Goal: Navigation & Orientation: Find specific page/section

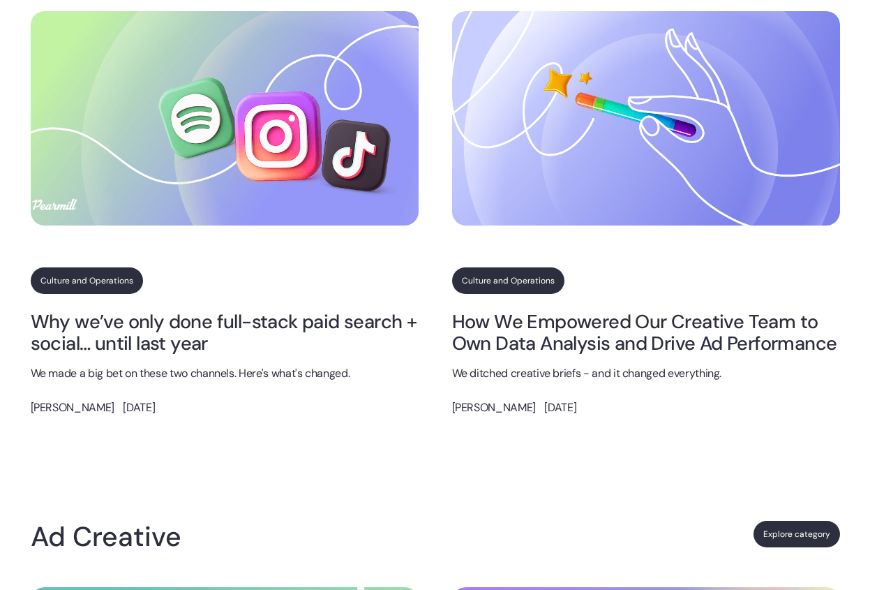
scroll to position [862, 0]
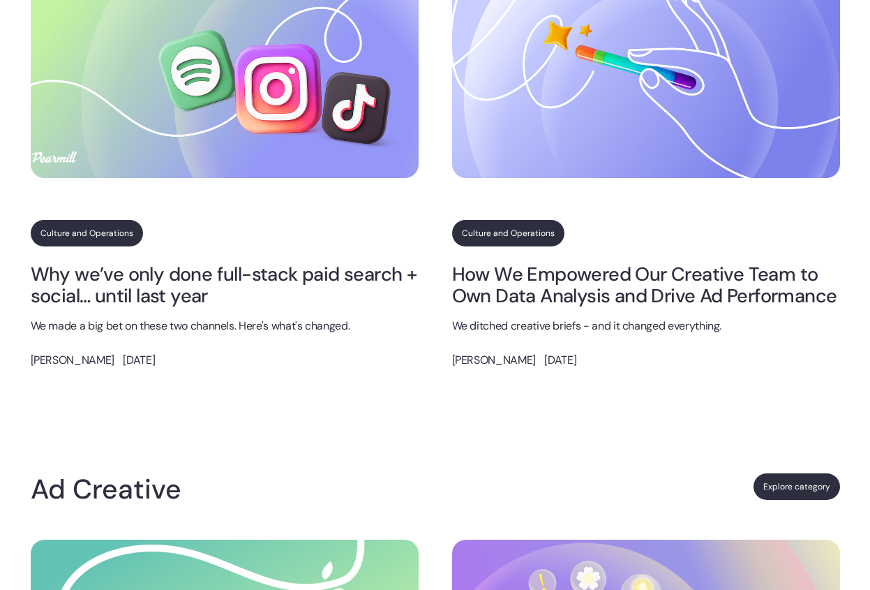
click at [202, 317] on p "We made a big bet on these two channels. Here's what's changed." at bounding box center [225, 325] width 388 height 17
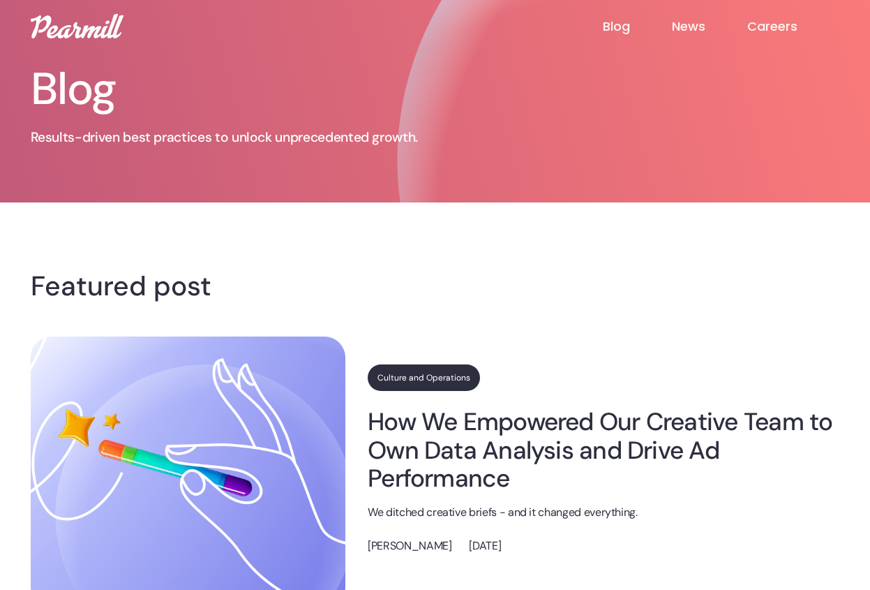
scroll to position [0, 0]
drag, startPoint x: 640, startPoint y: 256, endPoint x: 761, endPoint y: 27, distance: 259.3
click at [761, 27] on link "Careers" at bounding box center [793, 26] width 92 height 17
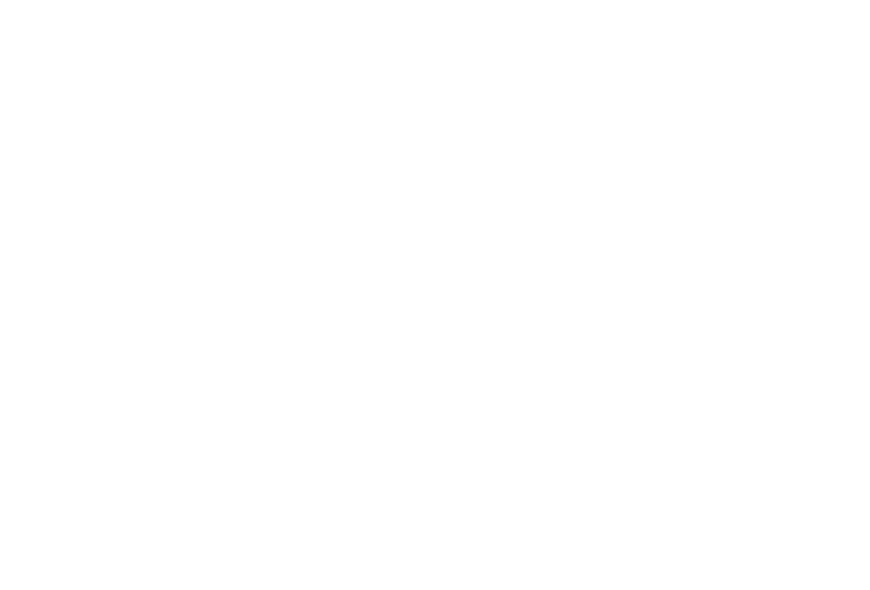
scroll to position [323, 0]
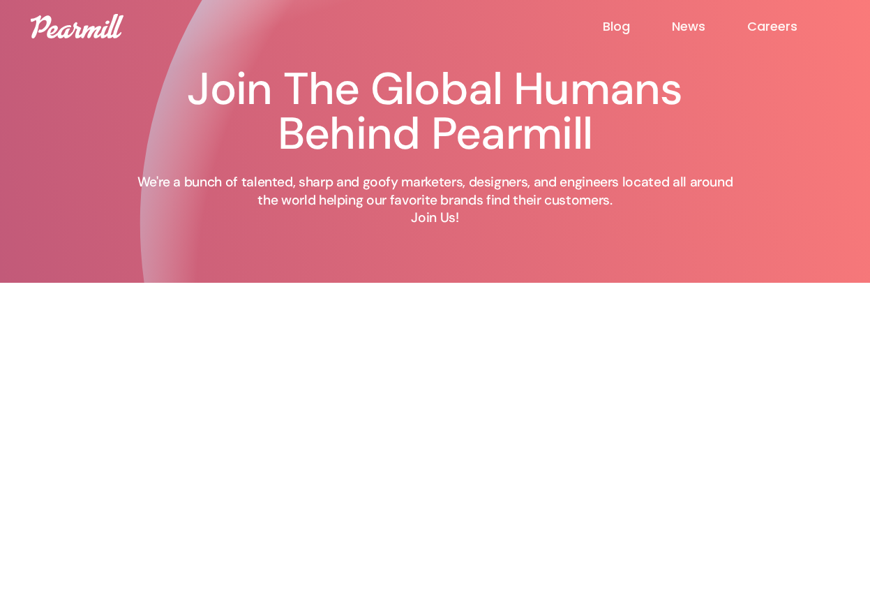
click at [693, 24] on link "News" at bounding box center [709, 26] width 75 height 17
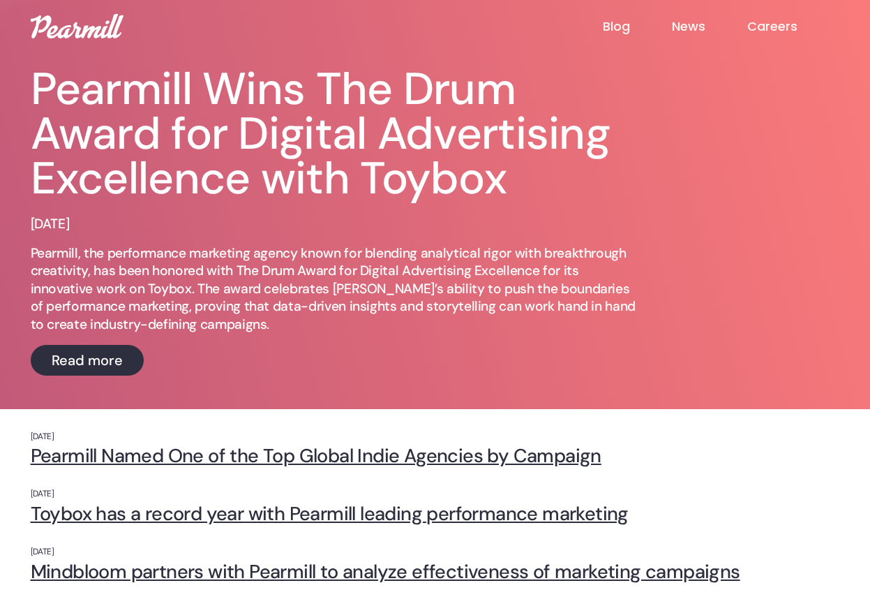
scroll to position [180, 0]
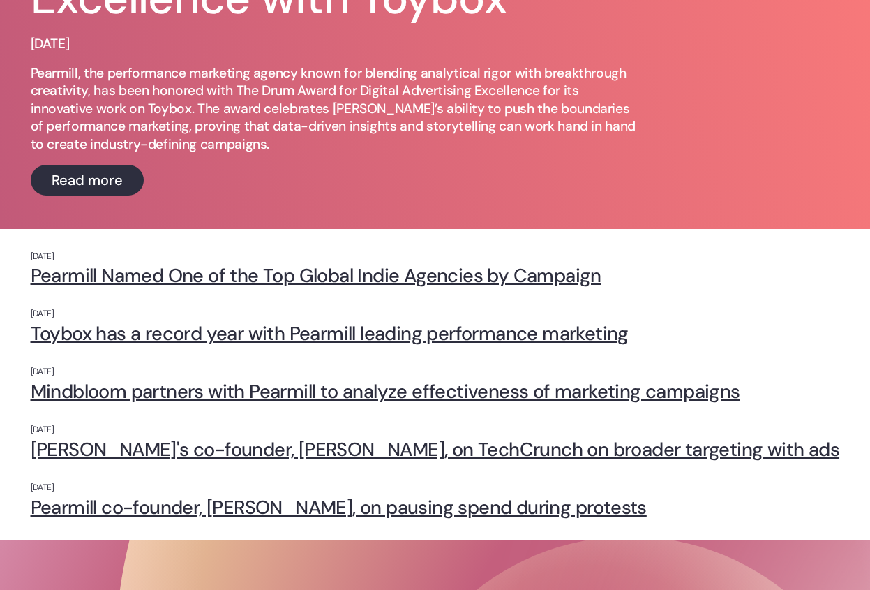
click at [421, 273] on link "Pearmill Named One of the Top Global Indie Agencies by Campaign" at bounding box center [435, 275] width 809 height 22
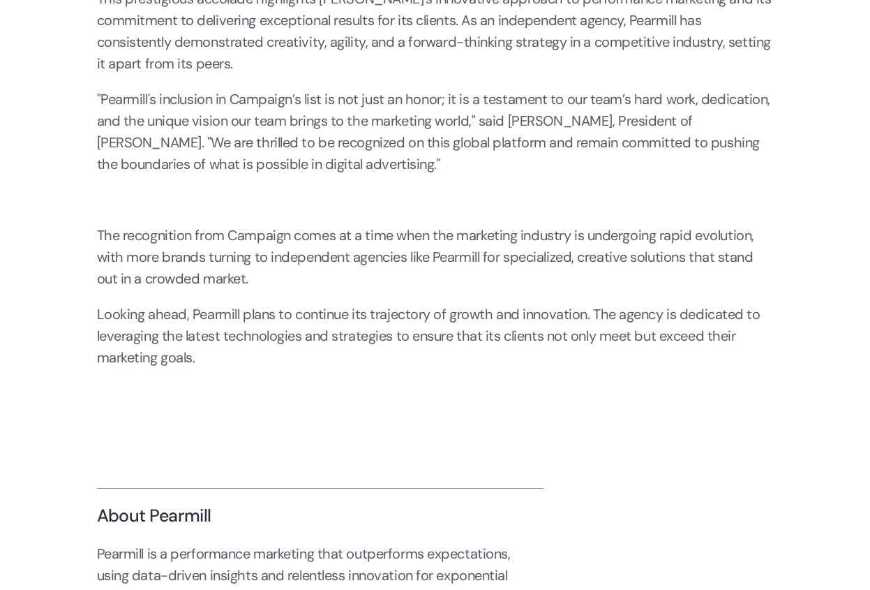
scroll to position [-15, 0]
